Goal: Information Seeking & Learning: Learn about a topic

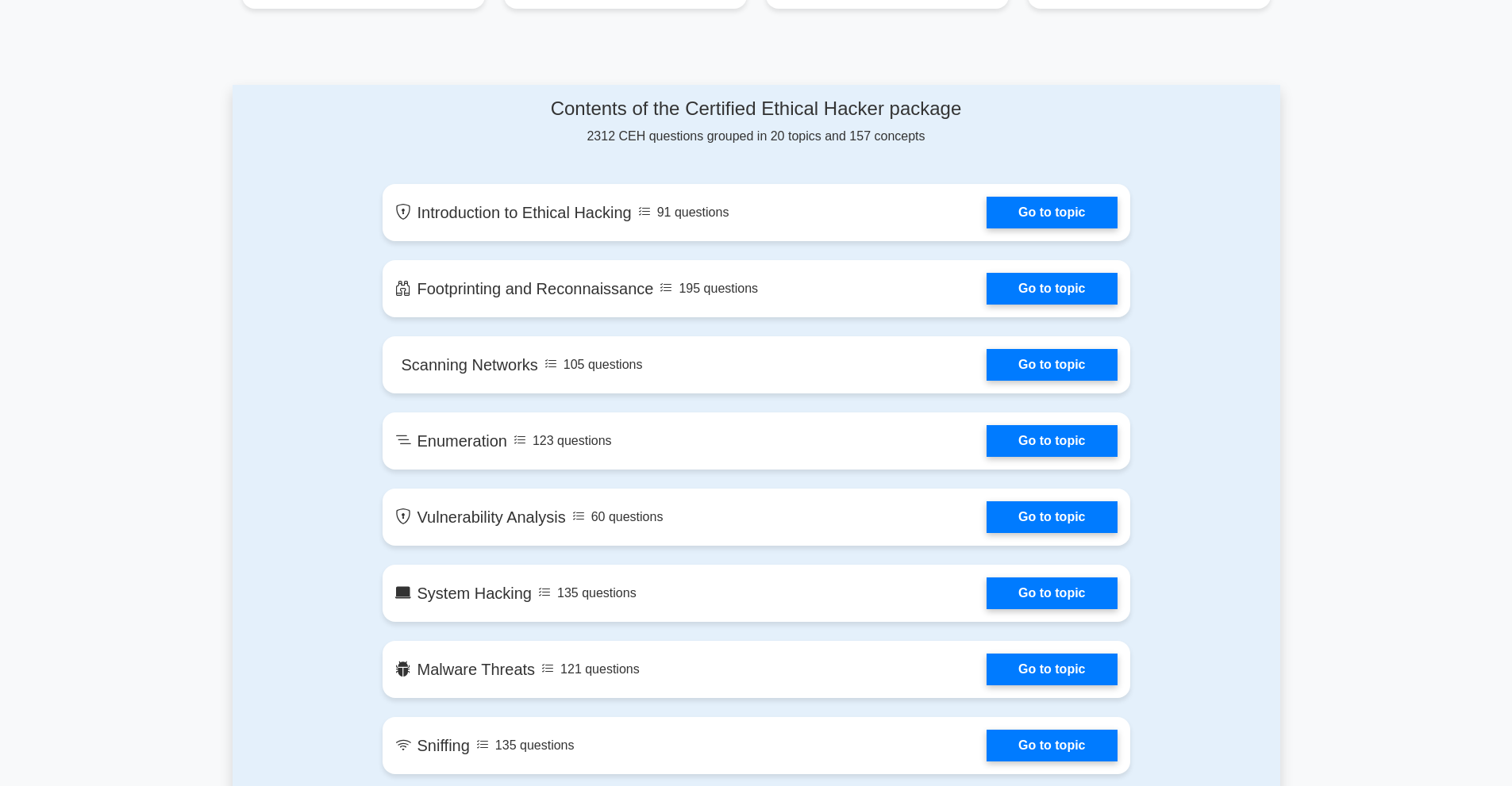
scroll to position [757, 0]
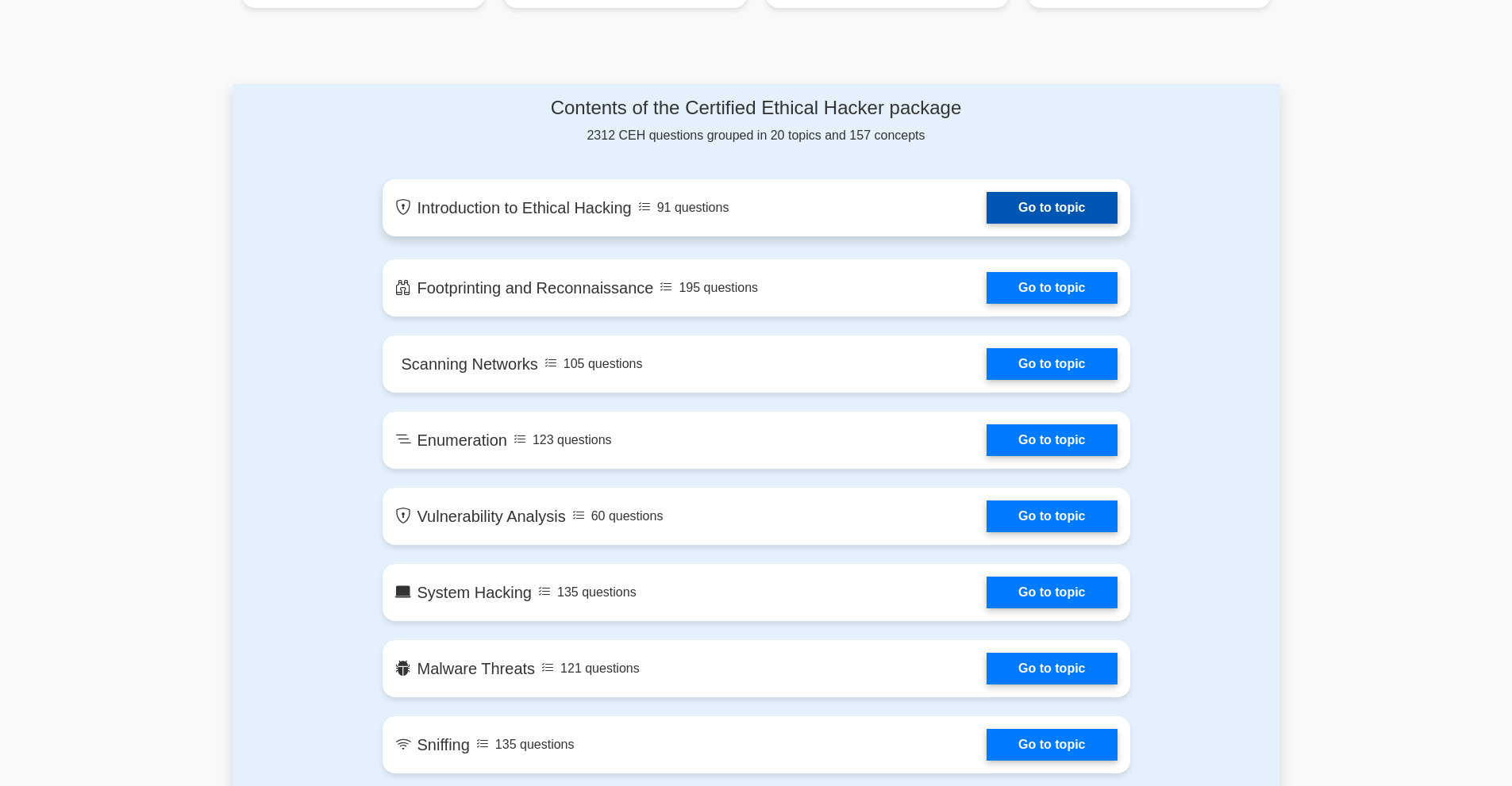
click at [1043, 207] on link "Go to topic" at bounding box center [1052, 208] width 130 height 32
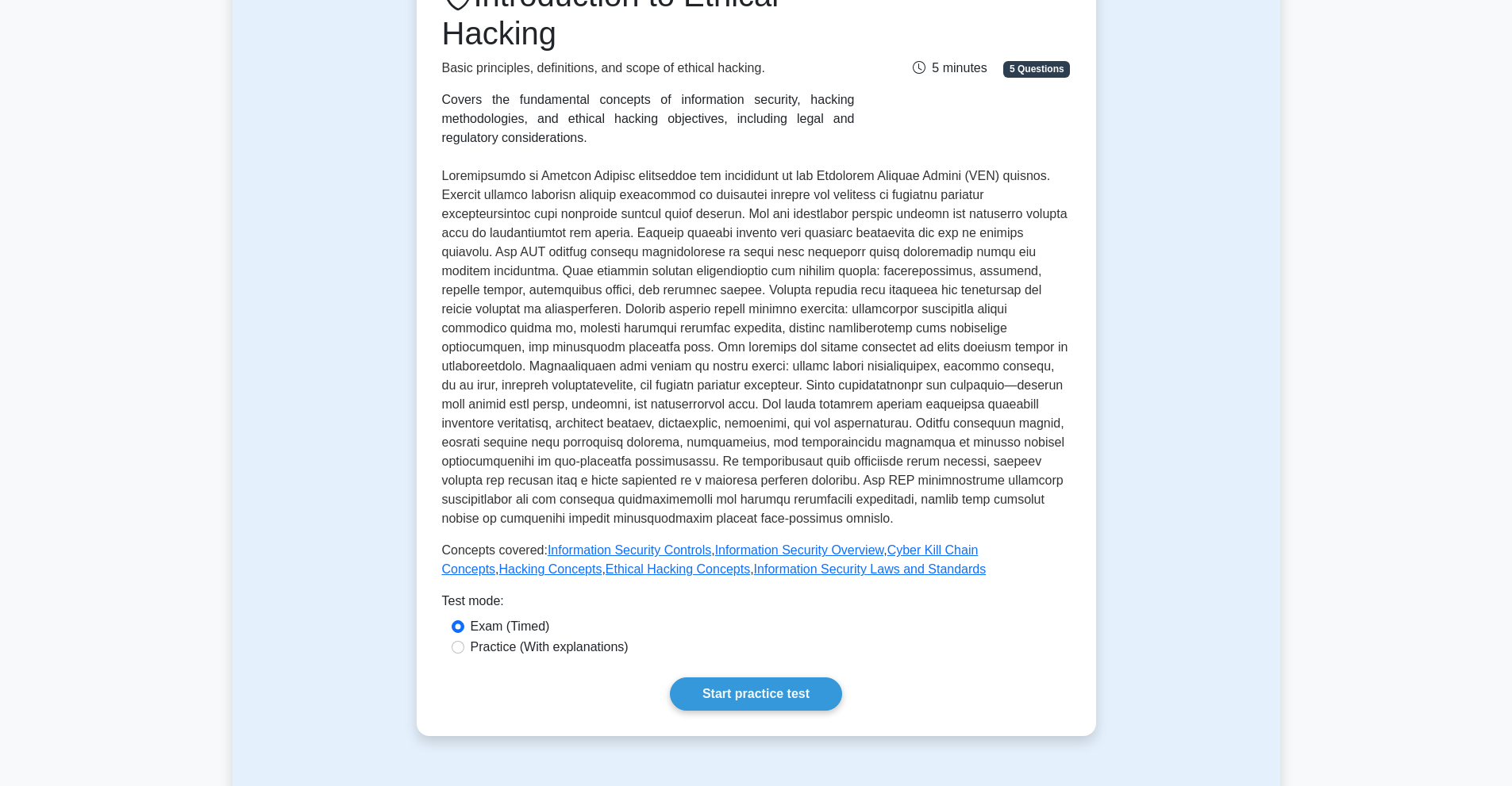
scroll to position [249, 0]
click at [543, 637] on label "Practice (With explanations)" at bounding box center [549, 647] width 158 height 19
click at [465, 641] on input "Practice (With explanations)" at bounding box center [458, 647] width 13 height 13
radio input "true"
click at [723, 677] on link "Start practice test" at bounding box center [756, 694] width 172 height 34
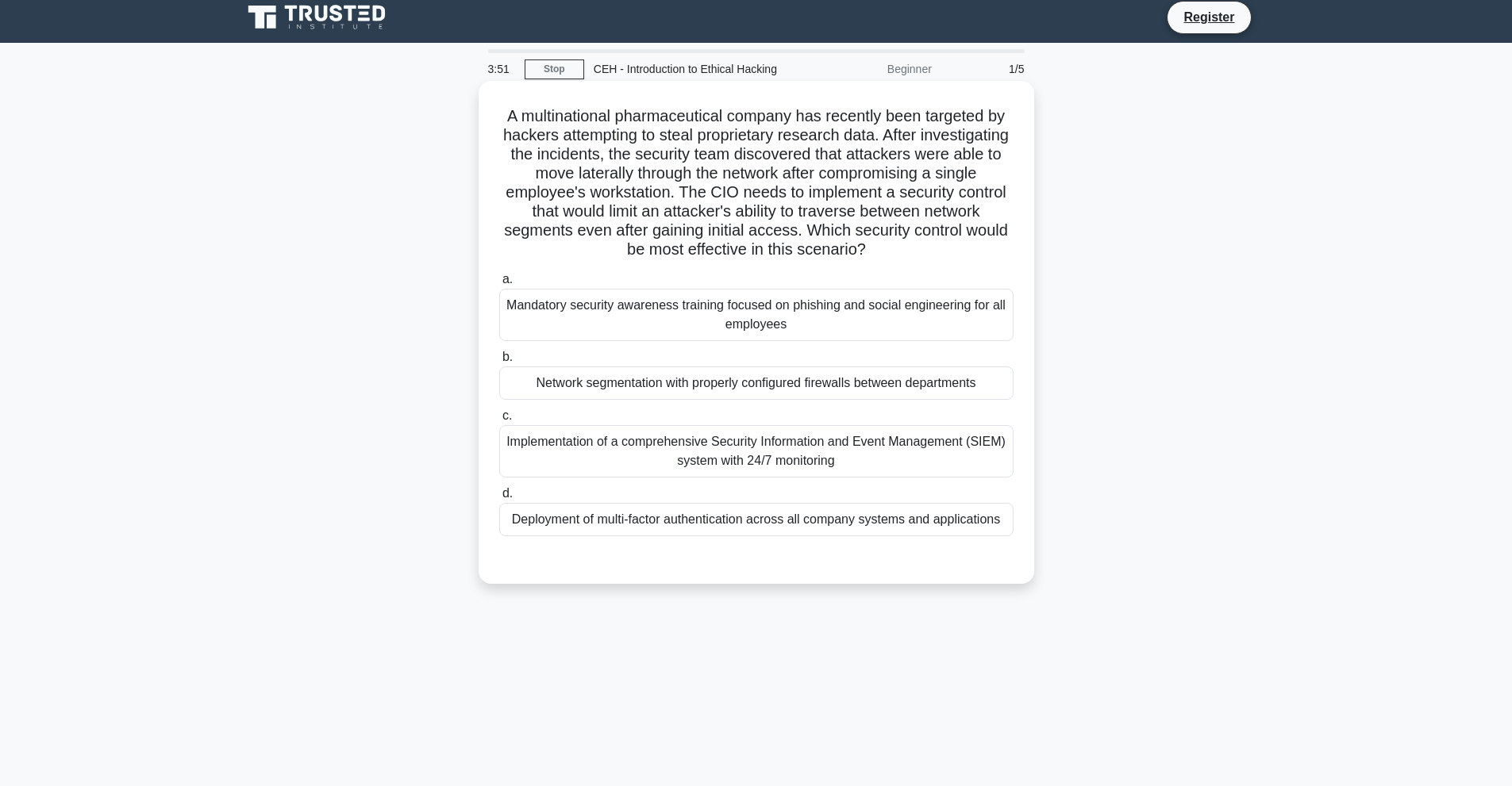
scroll to position [8, 0]
click at [795, 453] on div "Implementation of a comprehensive Security Information and Event Management (SI…" at bounding box center [756, 452] width 514 height 52
click at [499, 422] on input "c. Implementation of a comprehensive Security Information and Event Management …" at bounding box center [499, 417] width 0 height 10
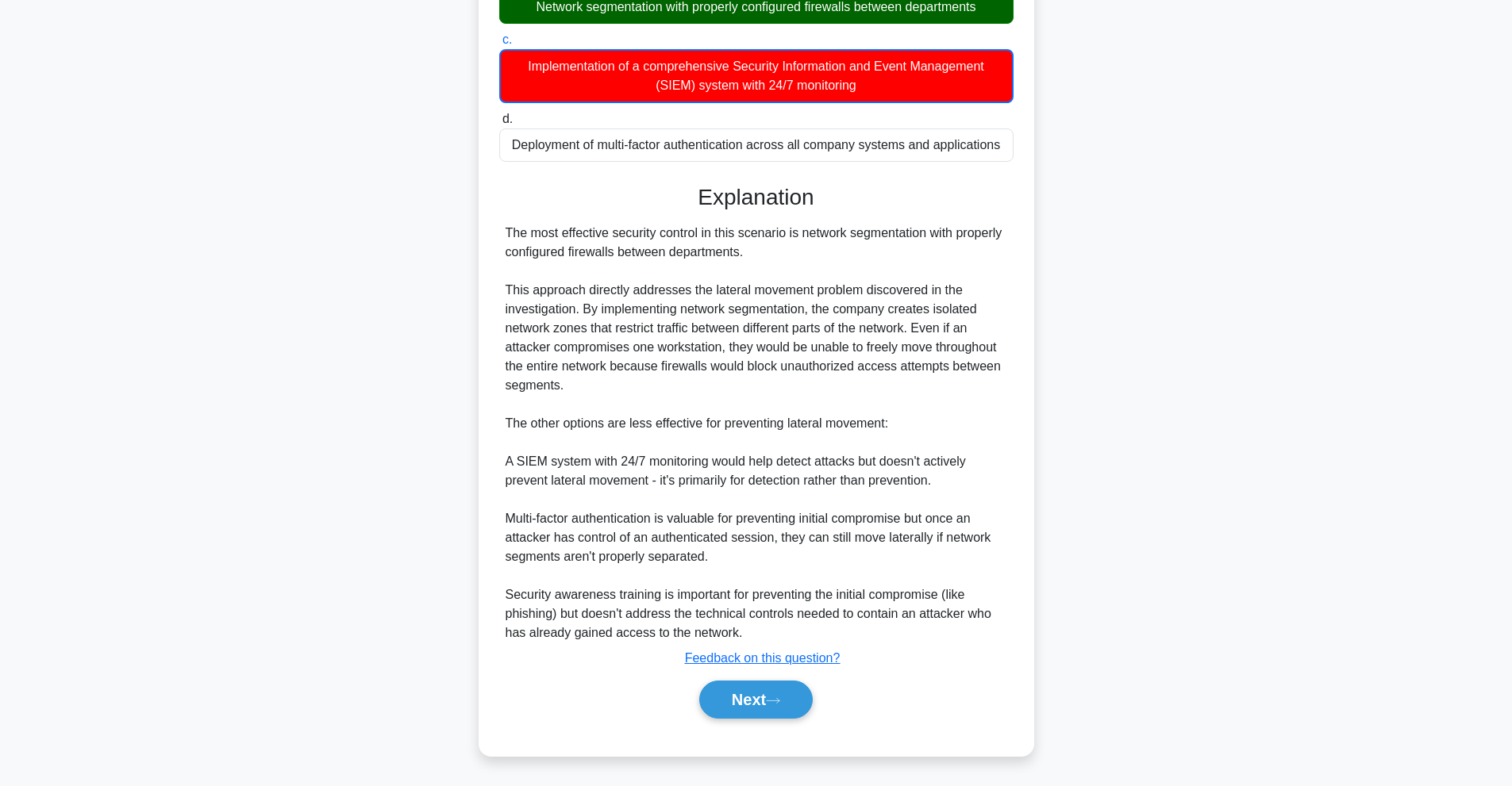
scroll to position [371, 0]
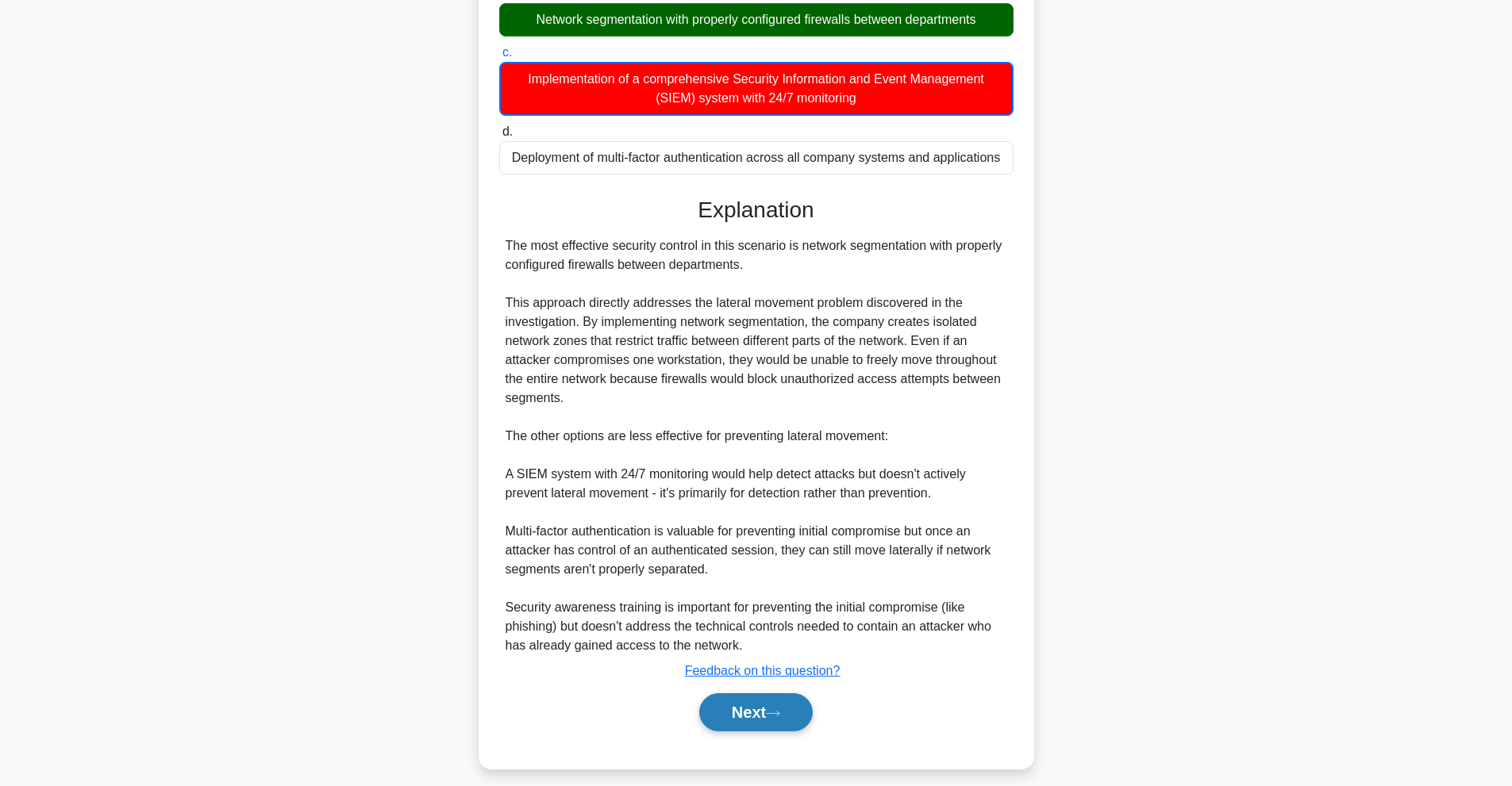
click at [770, 720] on button "Next" at bounding box center [756, 712] width 113 height 38
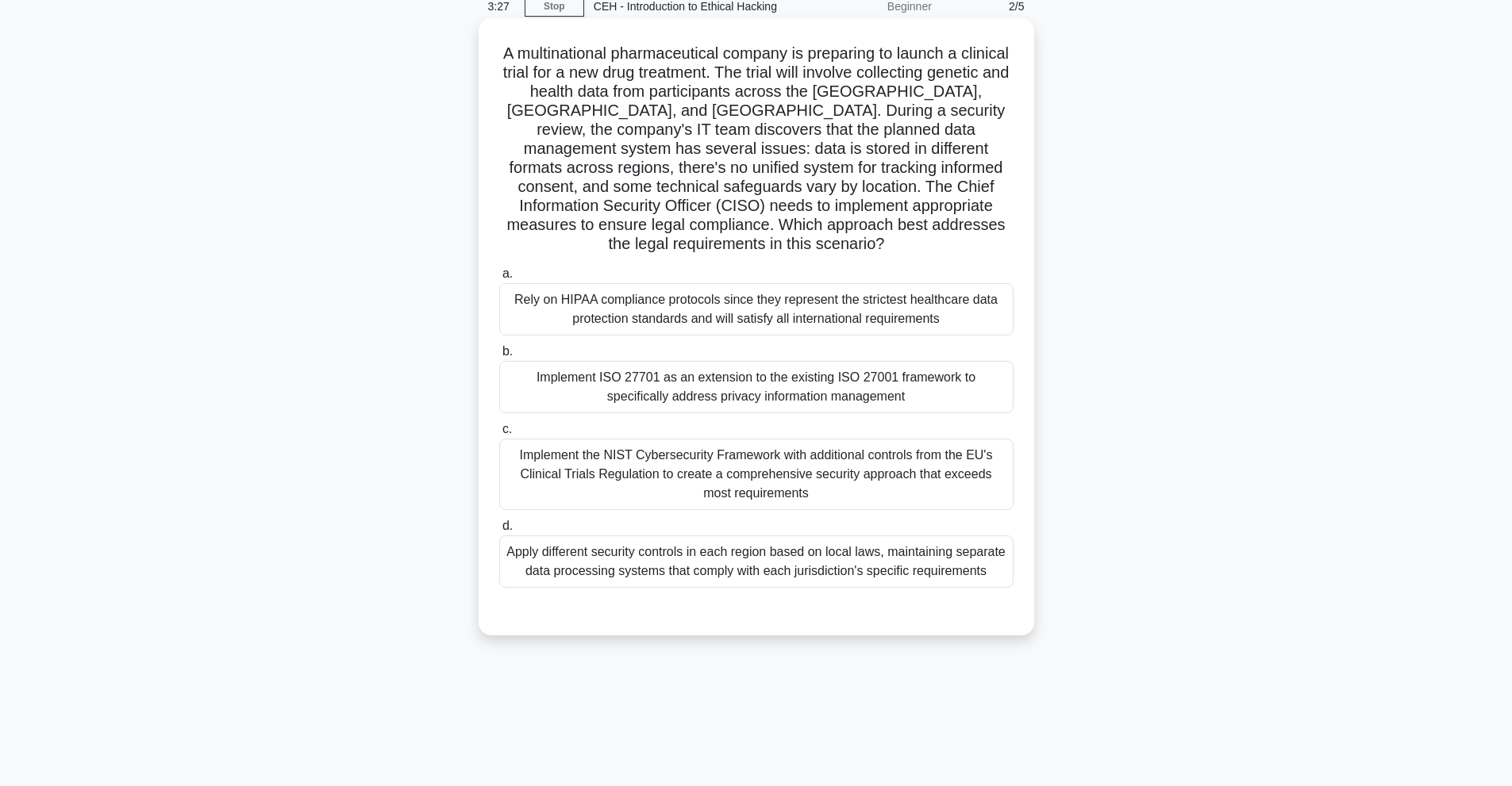
scroll to position [0, 0]
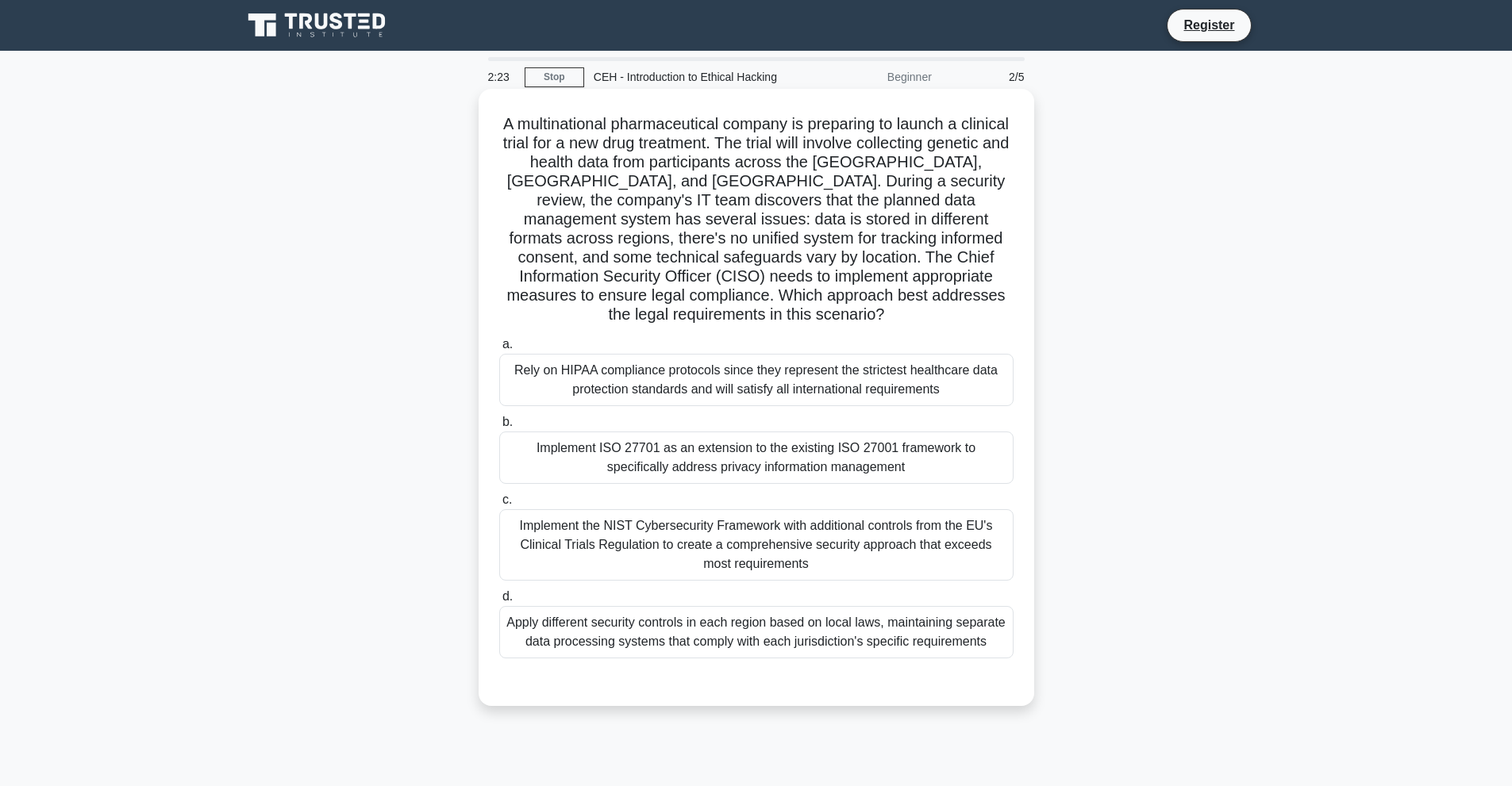
click at [701, 624] on div "Apply different security controls in each region based on local laws, maintaini…" at bounding box center [756, 632] width 514 height 52
click at [499, 602] on input "d. Apply different security controls in each region based on local laws, mainta…" at bounding box center [499, 597] width 0 height 10
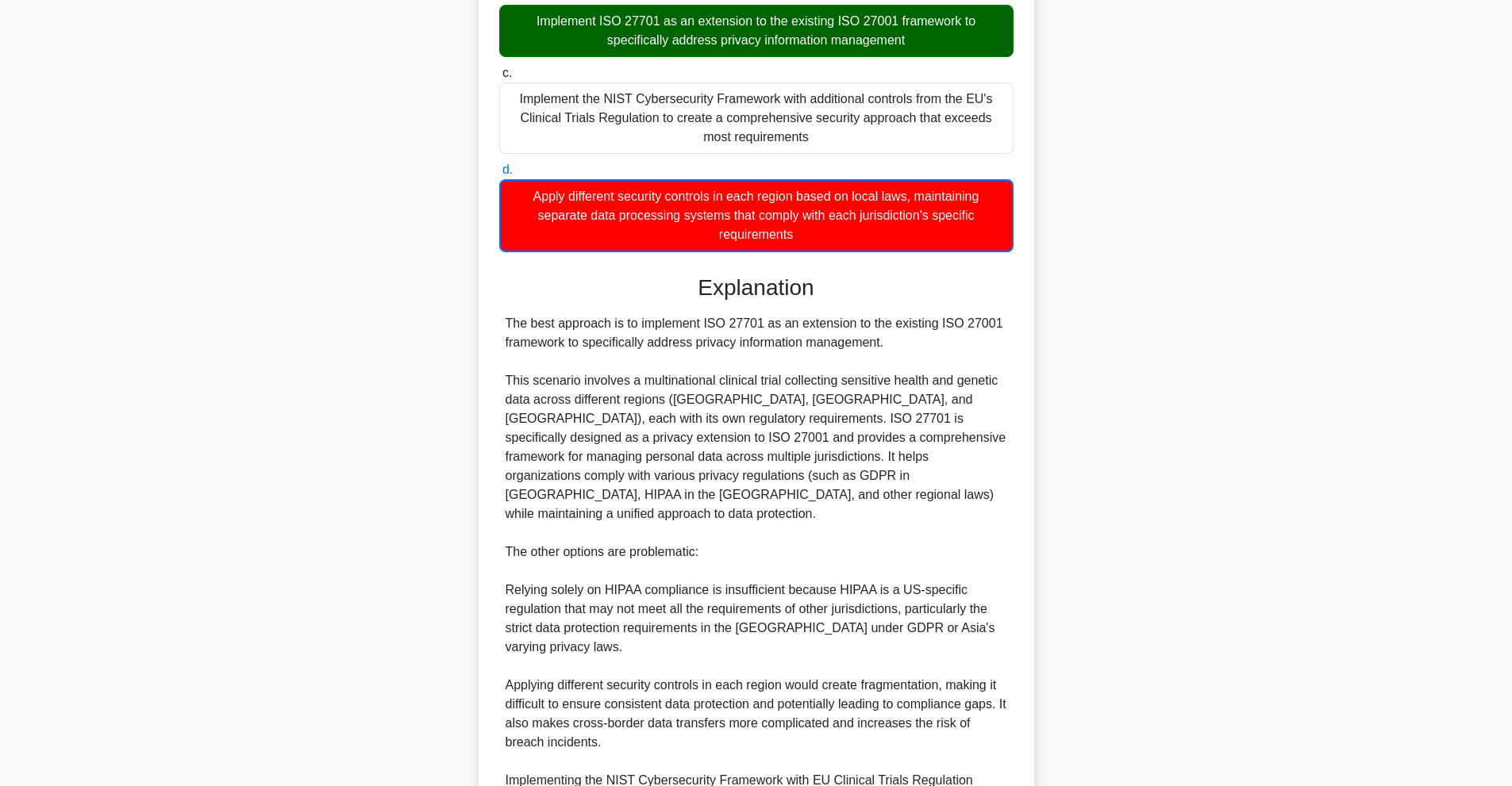
scroll to position [575, 0]
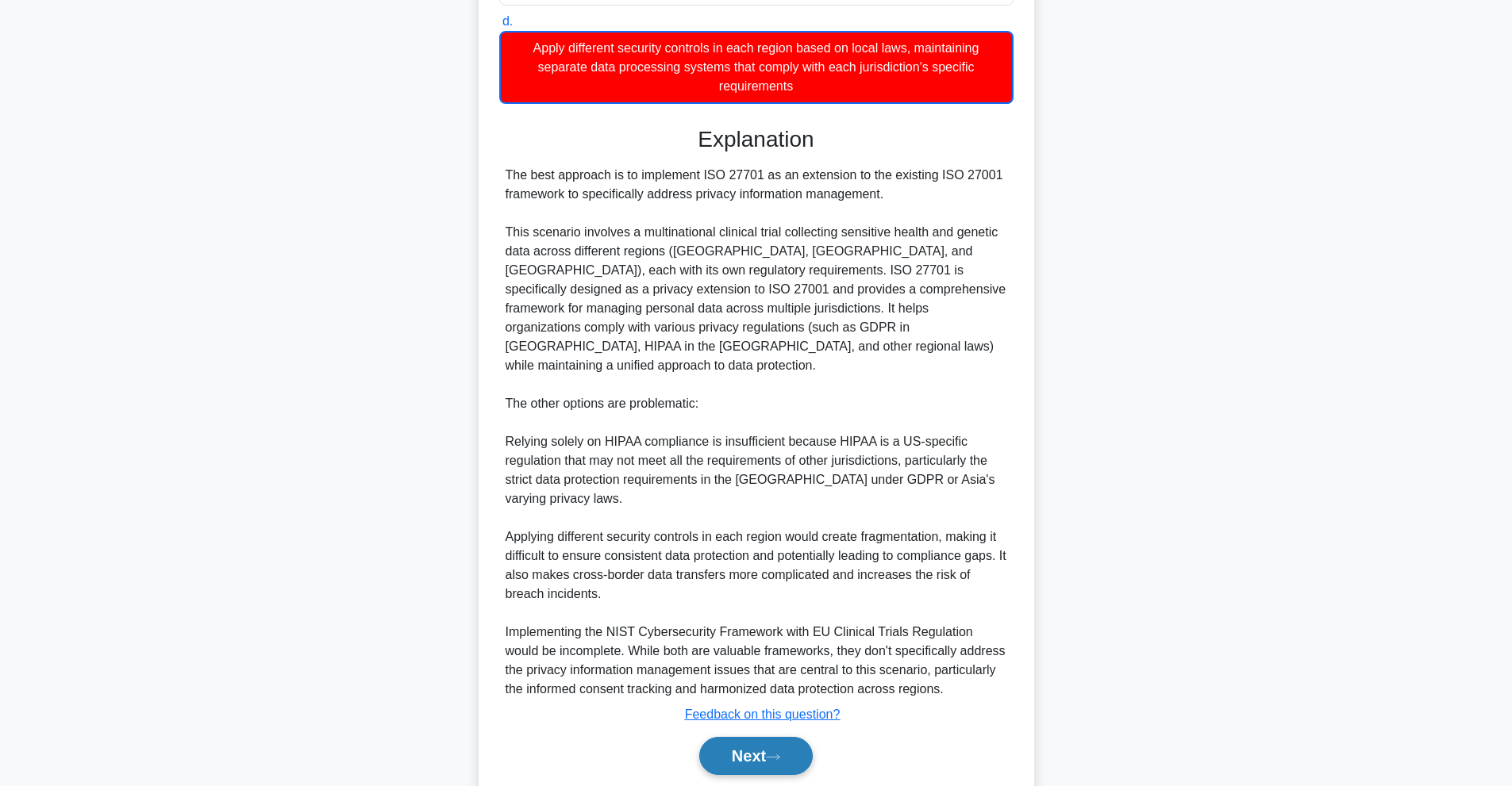
click at [760, 737] on button "Next" at bounding box center [756, 756] width 113 height 38
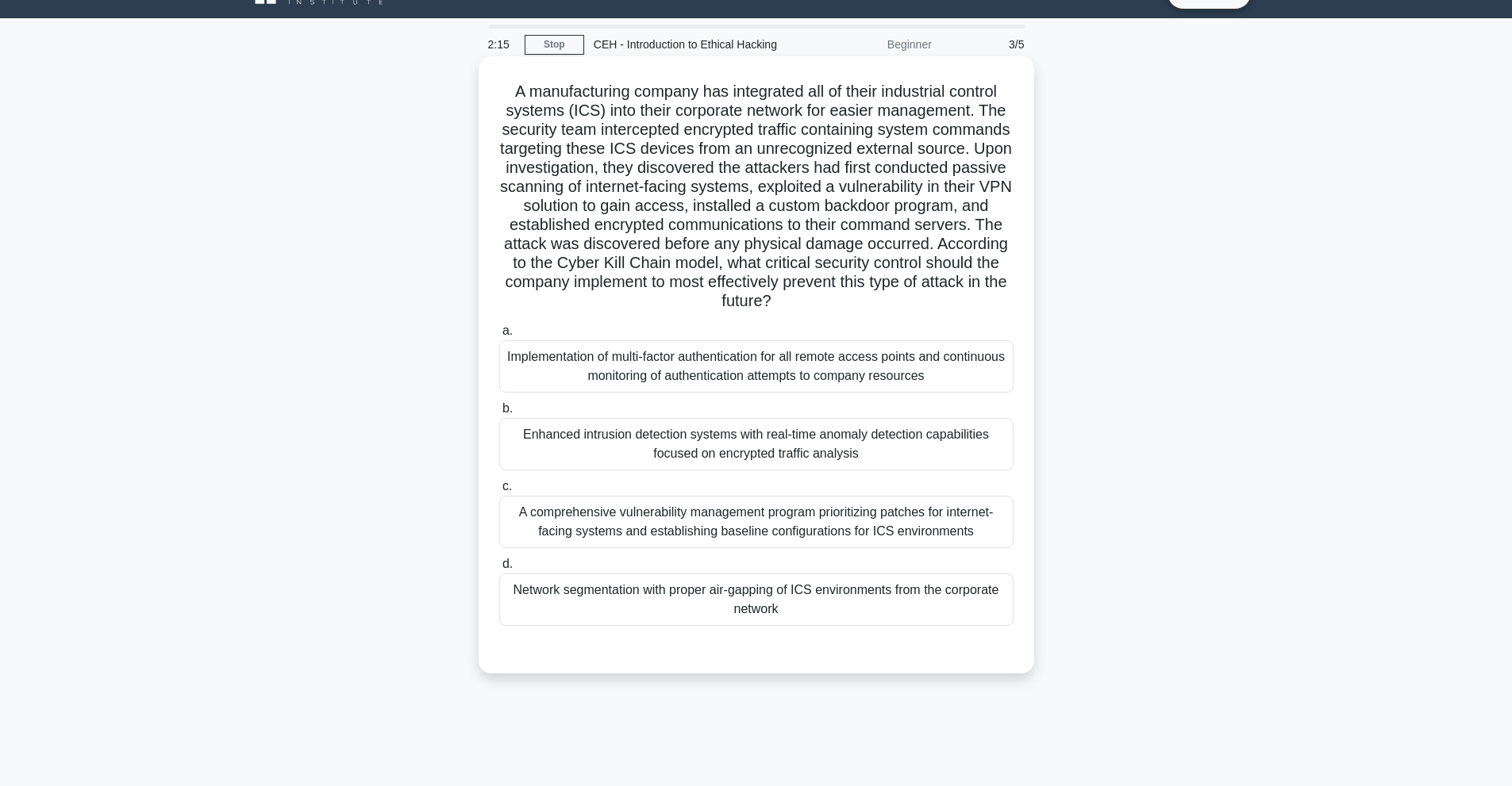
scroll to position [0, 0]
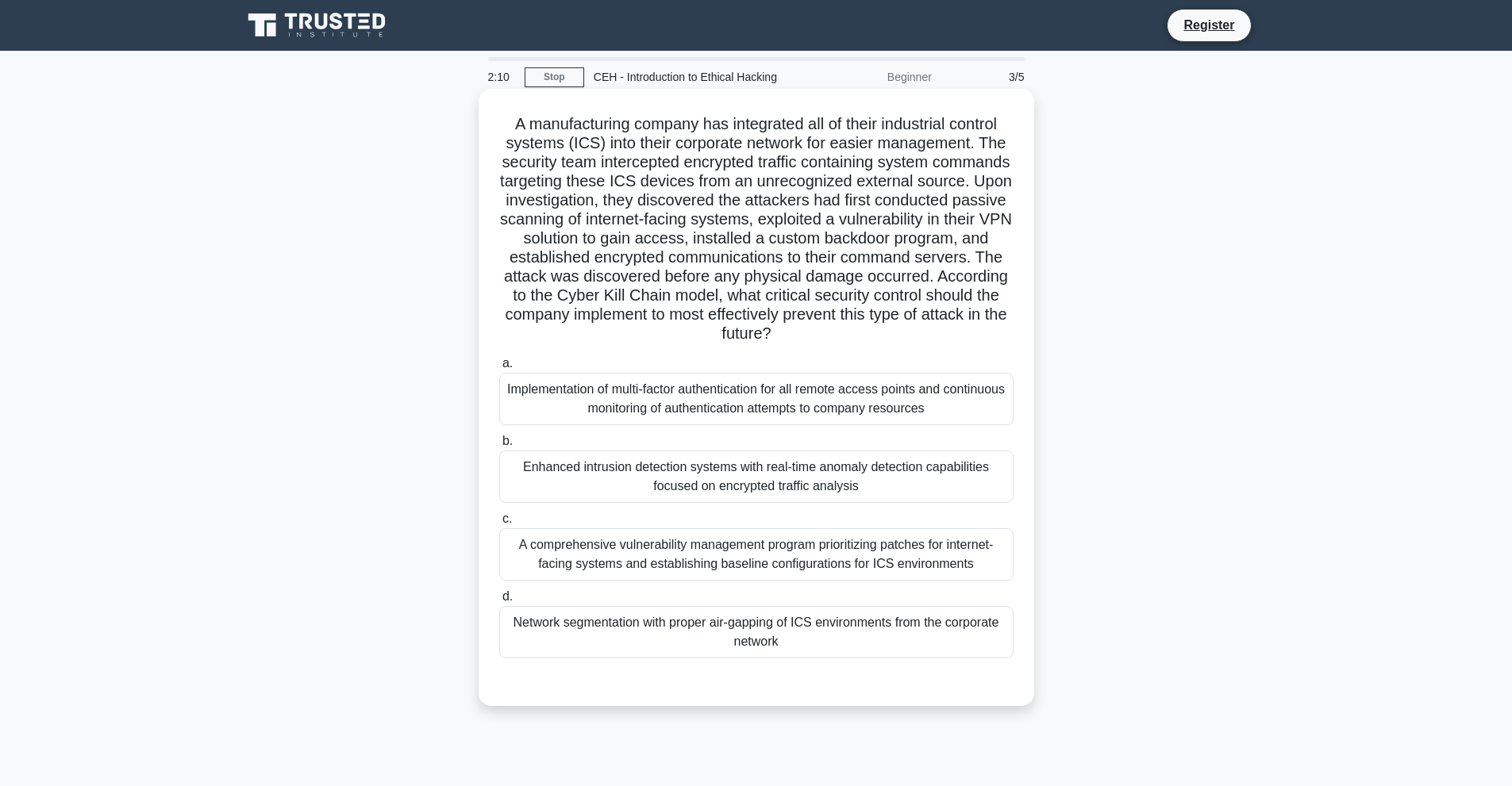
click at [639, 394] on div "Implementation of multi-factor authentication for all remote access points and …" at bounding box center [756, 399] width 514 height 52
click at [499, 369] on input "a. Implementation of multi-factor authentication for all remote access points a…" at bounding box center [499, 364] width 0 height 10
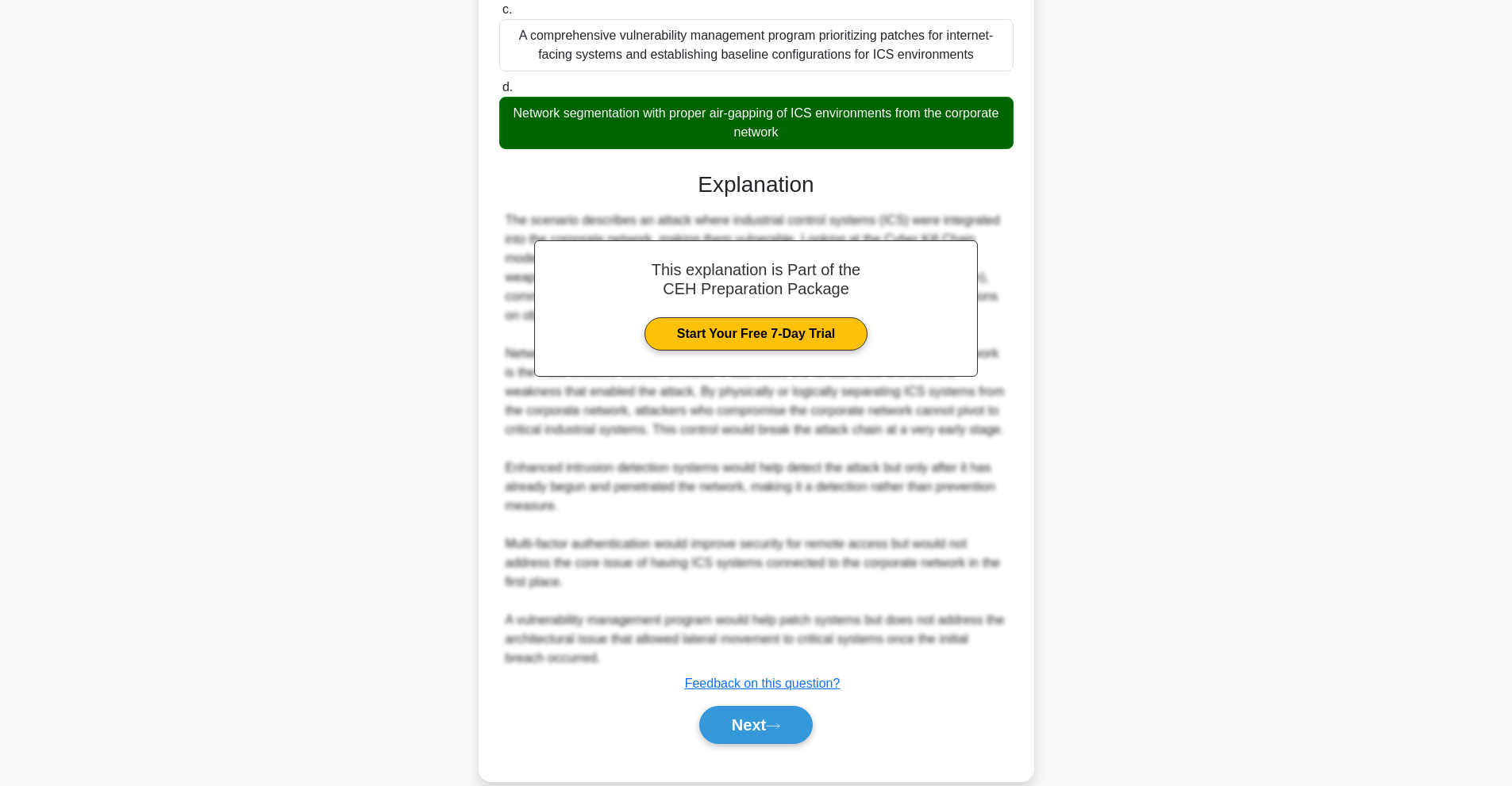
scroll to position [537, 0]
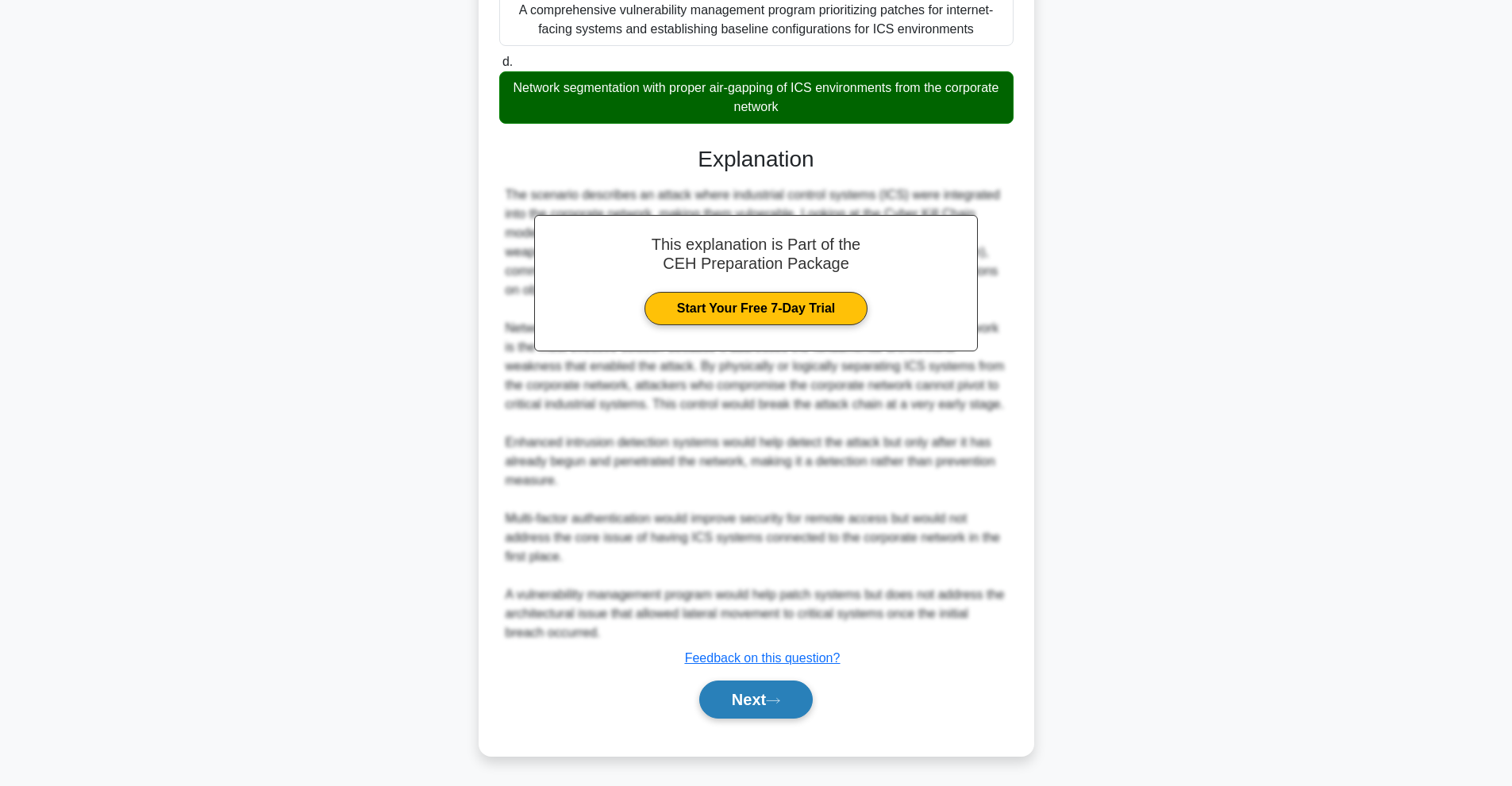
click at [725, 689] on button "Next" at bounding box center [756, 700] width 113 height 38
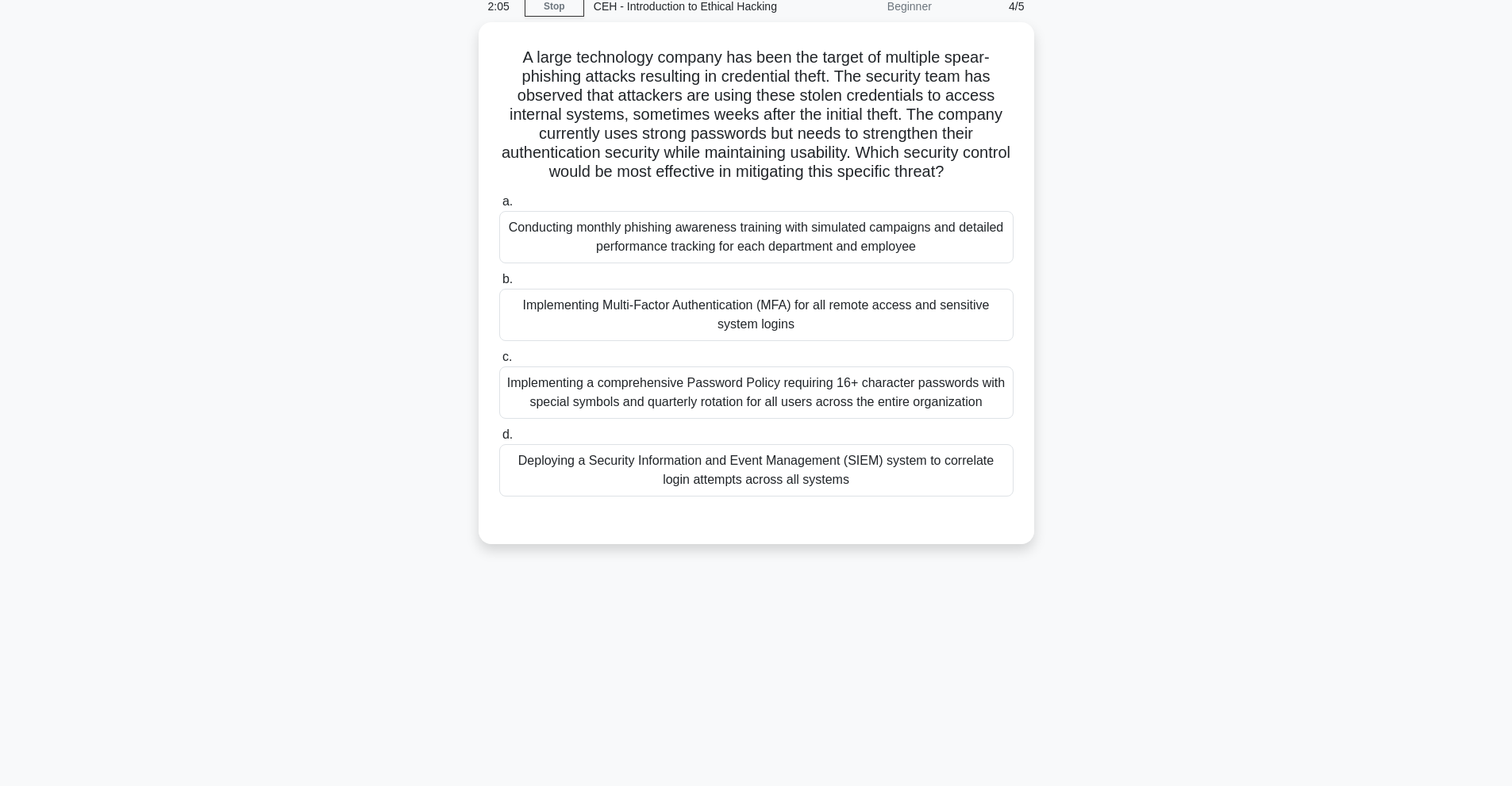
scroll to position [71, 0]
drag, startPoint x: 718, startPoint y: 411, endPoint x: 722, endPoint y: 399, distance: 12.6
click at [722, 399] on div "Implementing a comprehensive Password Policy requiring 16+ character passwords …" at bounding box center [756, 389] width 514 height 52
click at [499, 359] on input "c. Implementing a comprehensive Password Policy requiring 16+ character passwor…" at bounding box center [499, 354] width 0 height 10
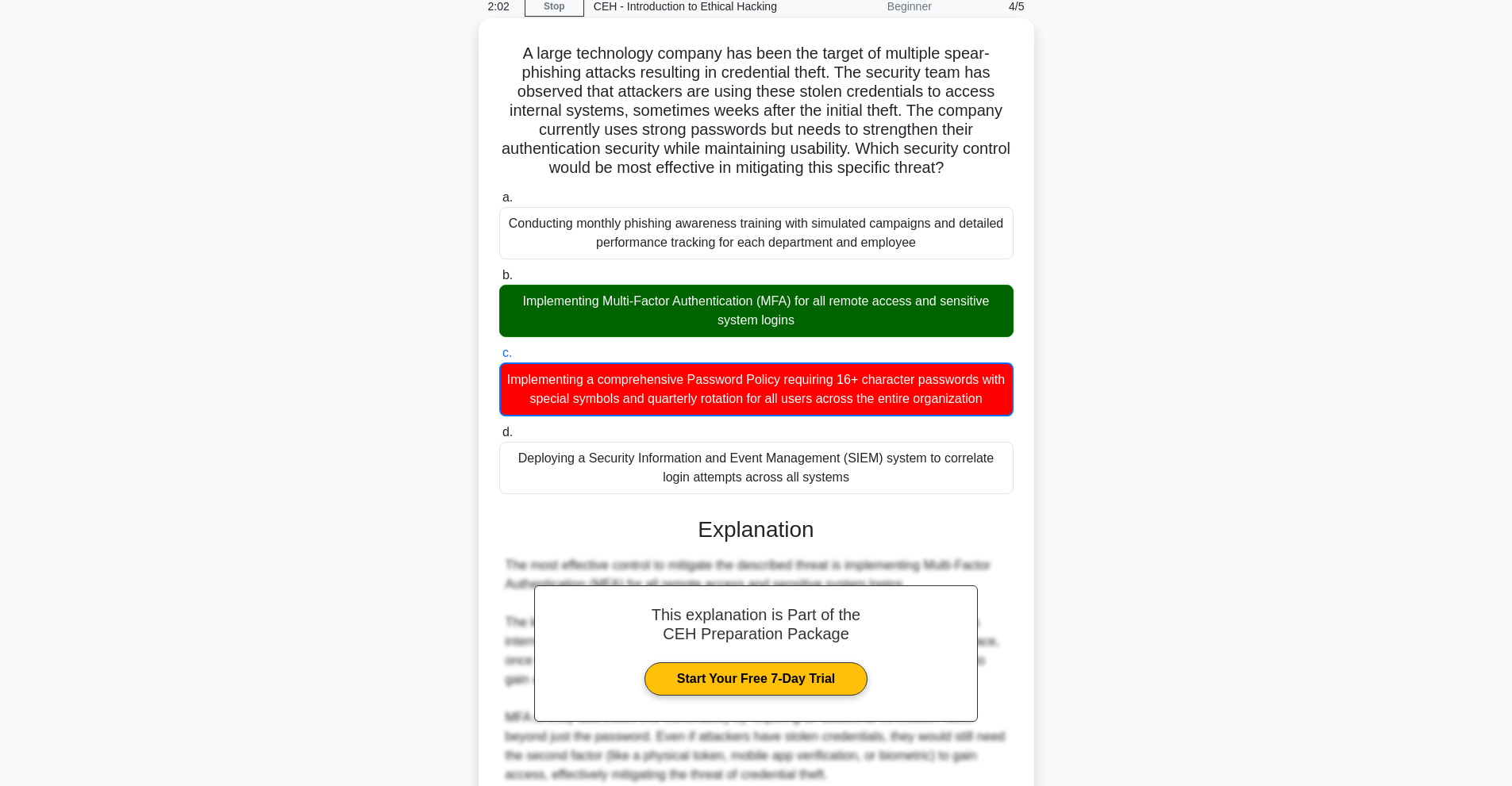
scroll to position [461, 0]
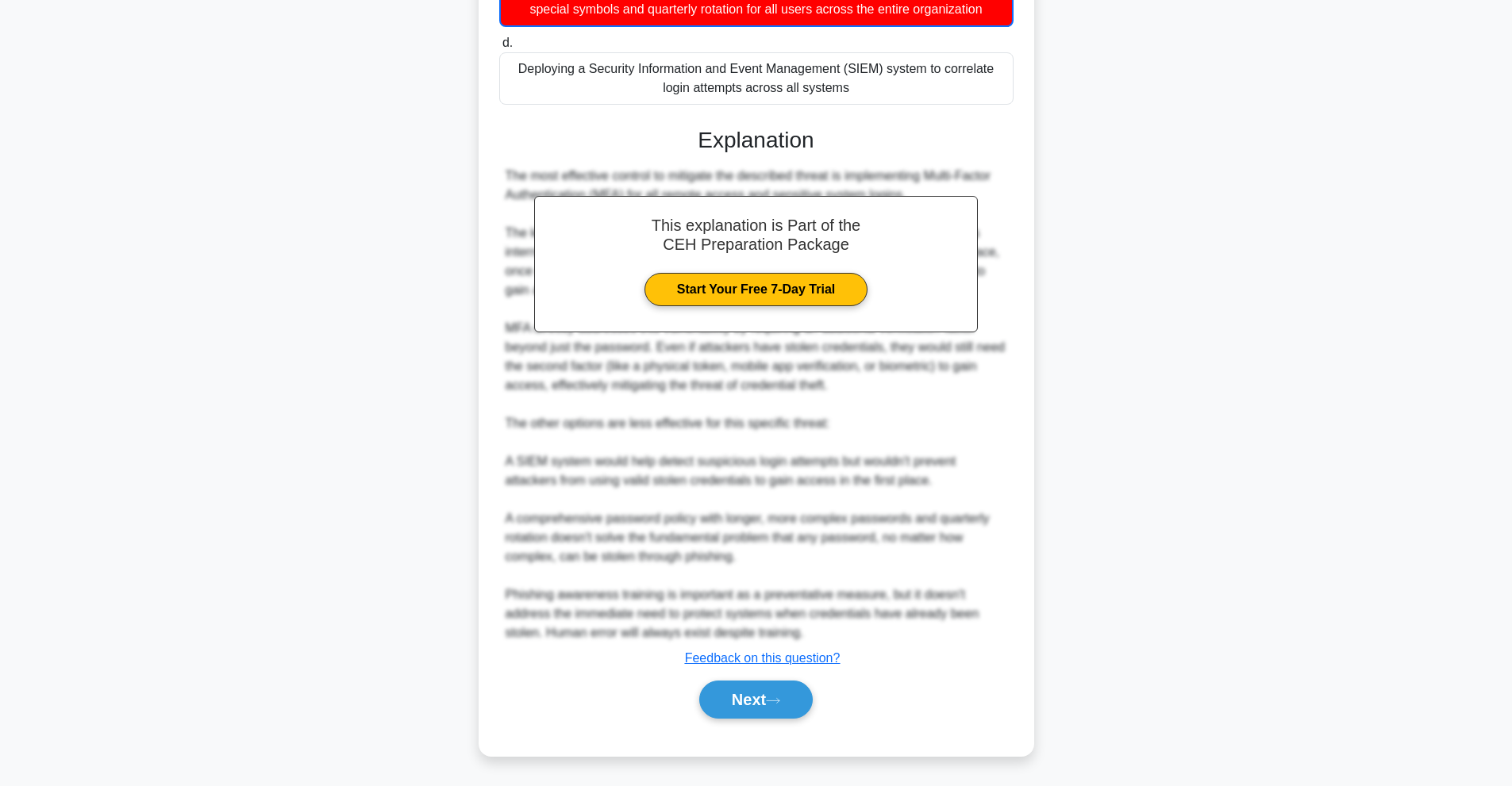
click at [789, 720] on div "Next" at bounding box center [756, 700] width 514 height 50
click at [794, 697] on button "Next" at bounding box center [756, 700] width 113 height 38
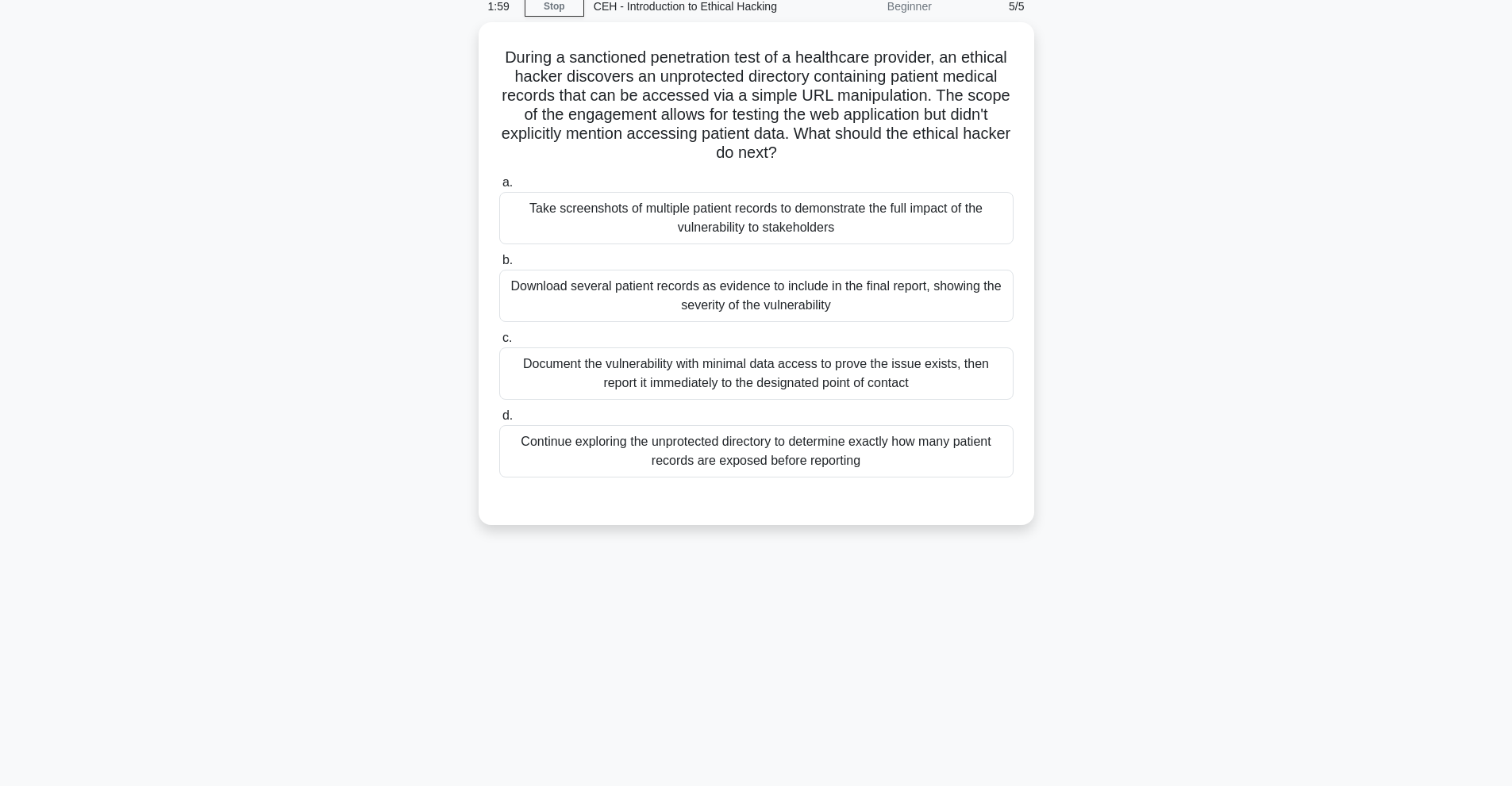
scroll to position [0, 0]
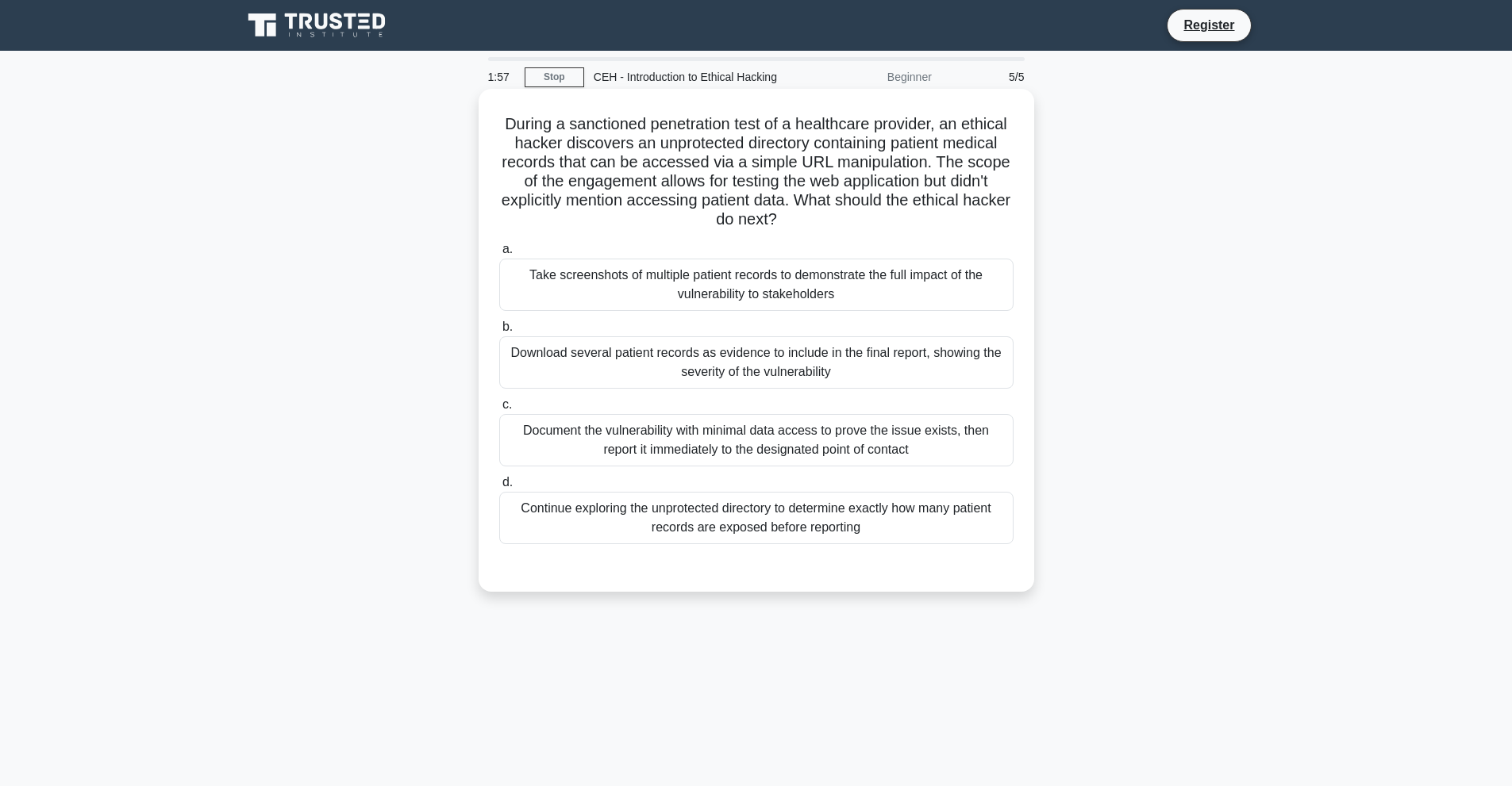
click at [826, 345] on div "Download several patient records as evidence to include in the final report, sh…" at bounding box center [756, 363] width 514 height 52
click at [499, 333] on input "b. Download several patient records as evidence to include in the final report,…" at bounding box center [499, 328] width 0 height 10
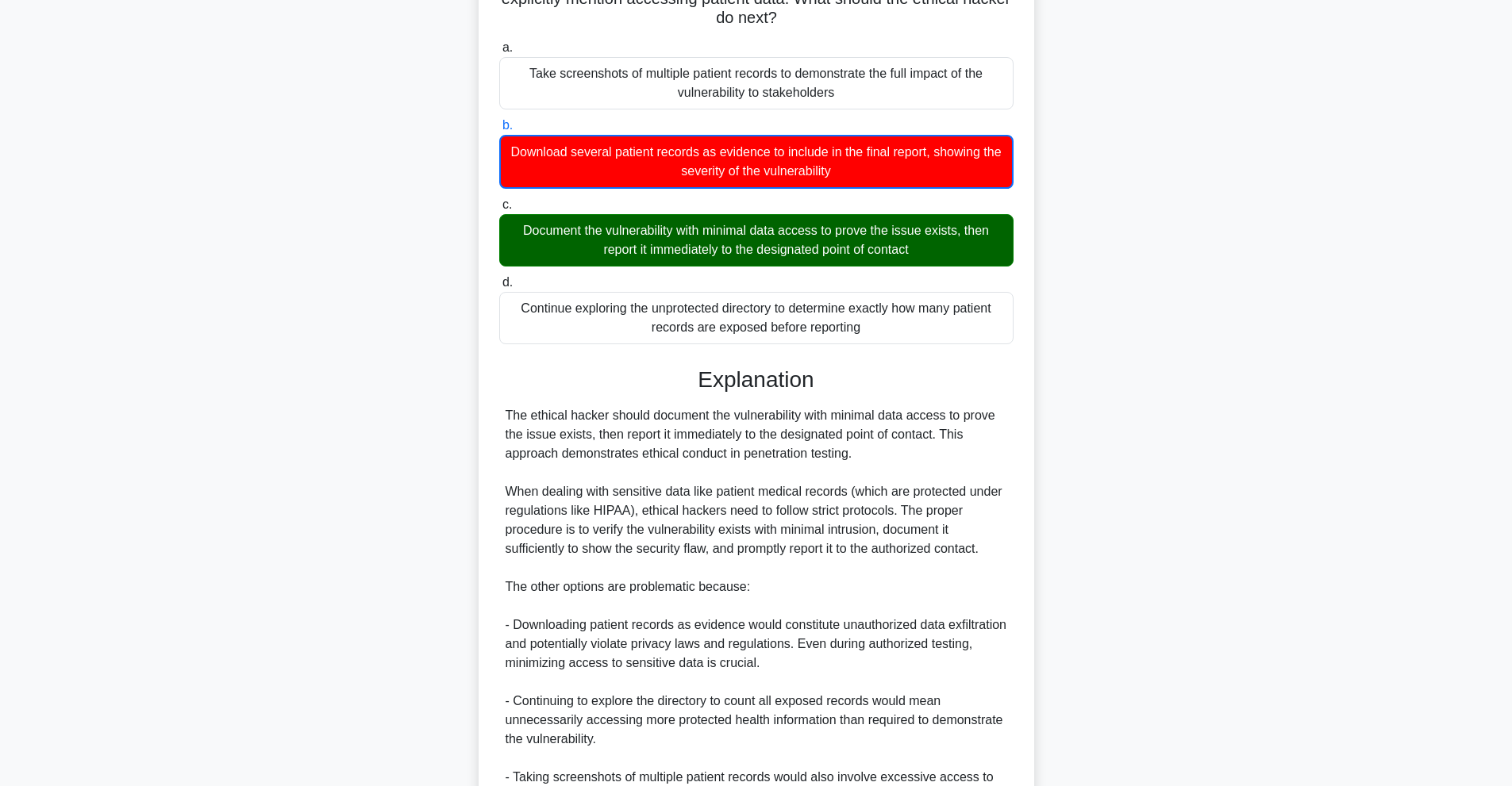
scroll to position [442, 0]
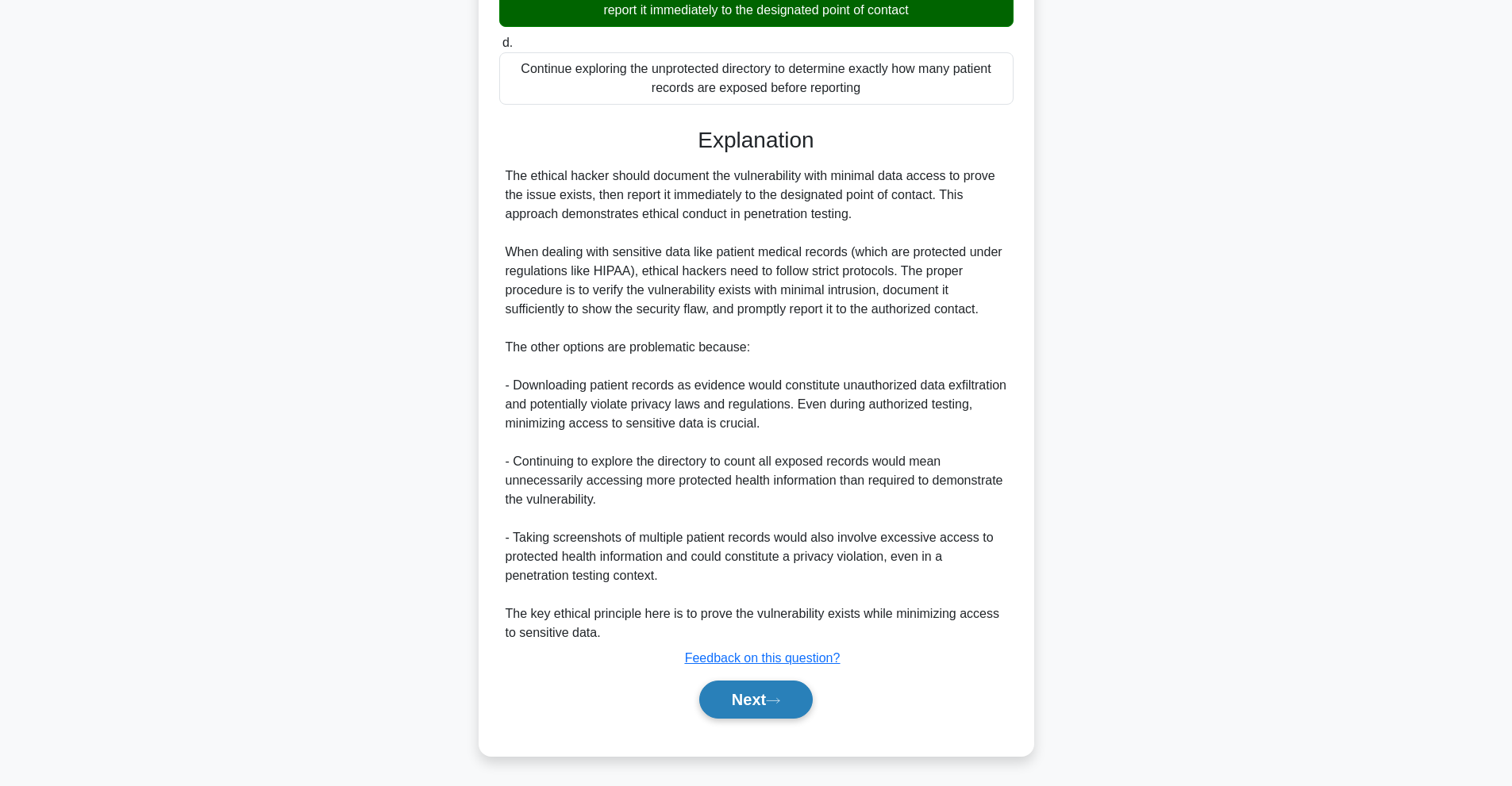
click at [773, 695] on button "Next" at bounding box center [756, 700] width 113 height 38
